Goal: Information Seeking & Learning: Learn about a topic

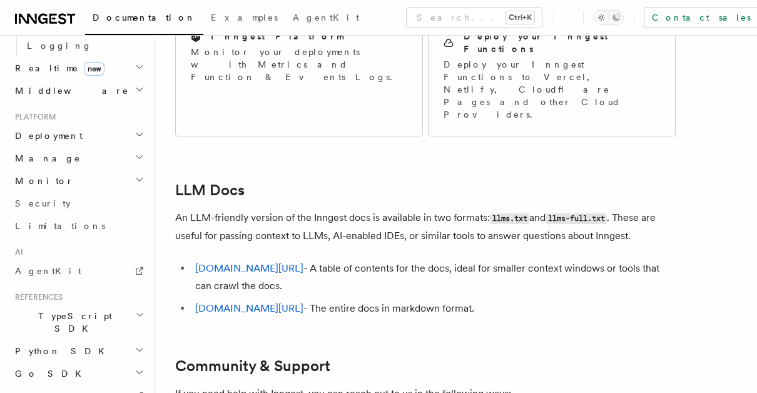
scroll to position [633, 0]
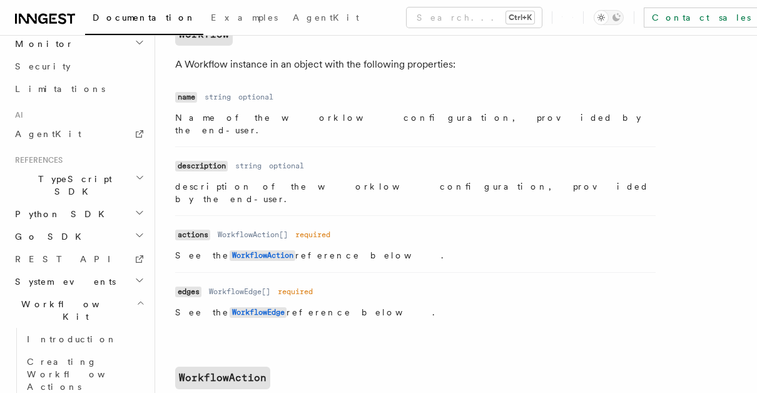
scroll to position [710, 0]
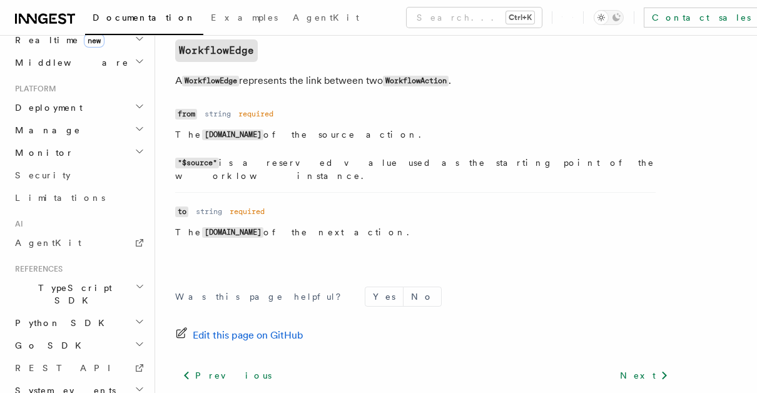
scroll to position [638, 0]
